Goal: Information Seeking & Learning: Learn about a topic

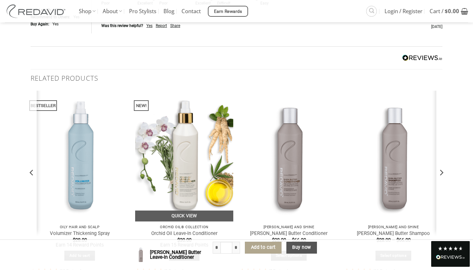
scroll to position [1298, 0]
click at [189, 137] on img at bounding box center [184, 156] width 98 height 131
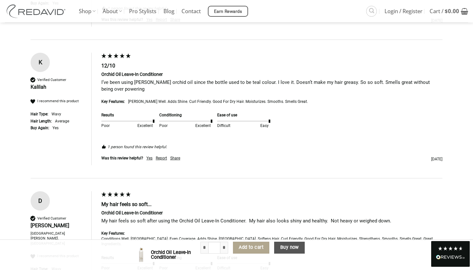
scroll to position [1360, 0]
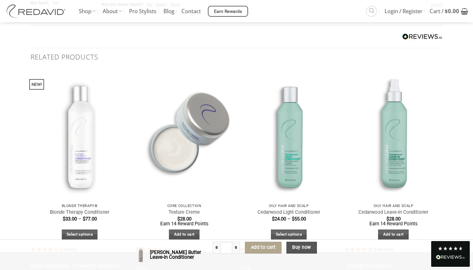
scroll to position [1377, 0]
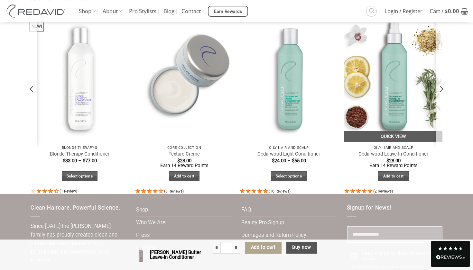
click at [389, 74] on img at bounding box center [393, 76] width 98 height 131
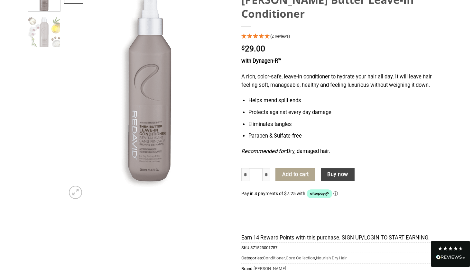
scroll to position [93, 0]
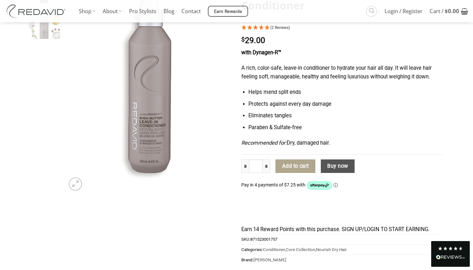
click at [162, 267] on div "NEW!" at bounding box center [131, 130] width 211 height 316
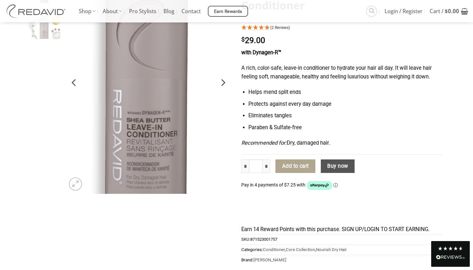
click at [153, 115] on img at bounding box center [148, 83] width 167 height 222
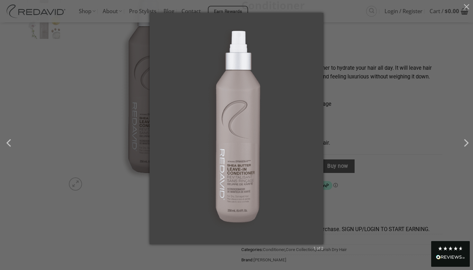
click at [235, 140] on img at bounding box center [237, 135] width 174 height 244
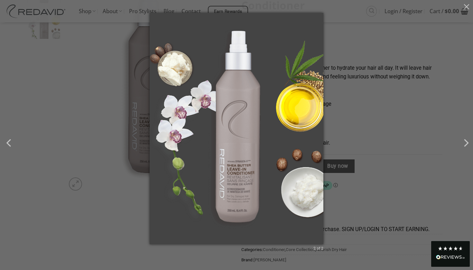
click at [236, 139] on img at bounding box center [237, 135] width 174 height 244
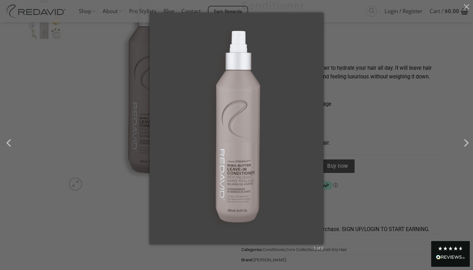
click at [236, 139] on img at bounding box center [237, 135] width 174 height 244
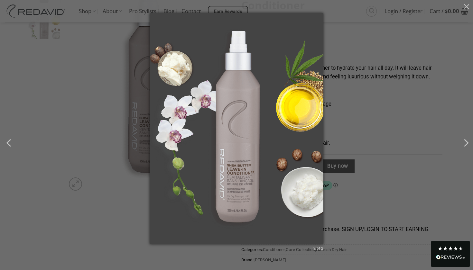
click at [129, 222] on div "2 of 2" at bounding box center [236, 135] width 473 height 270
